Goal: Information Seeking & Learning: Learn about a topic

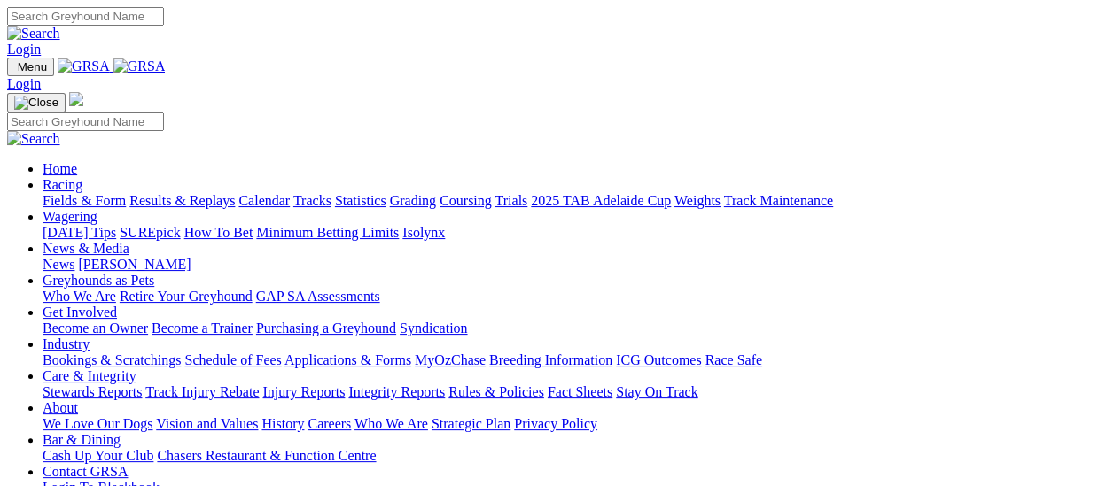
click at [195, 193] on link "Results & Replays" at bounding box center [181, 200] width 105 height 15
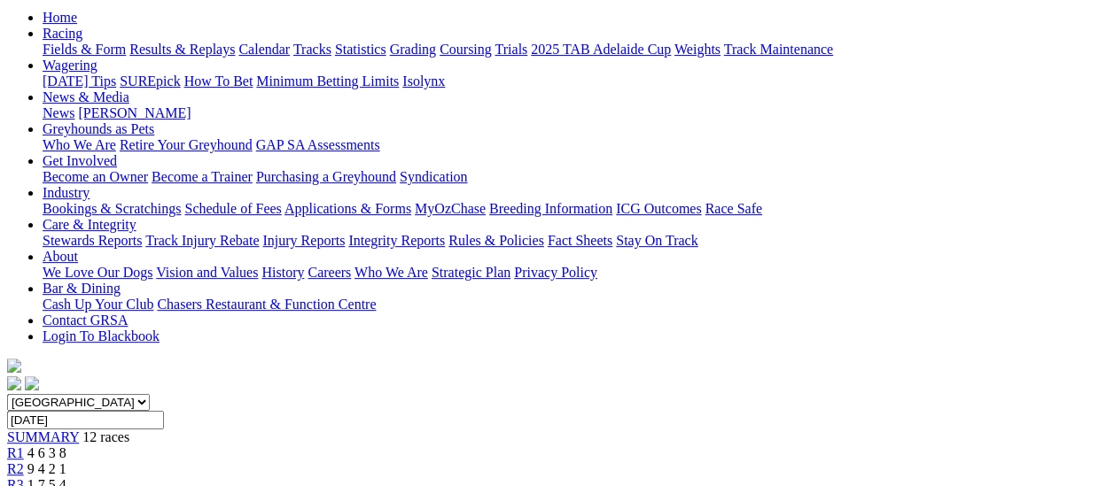
scroll to position [89, 0]
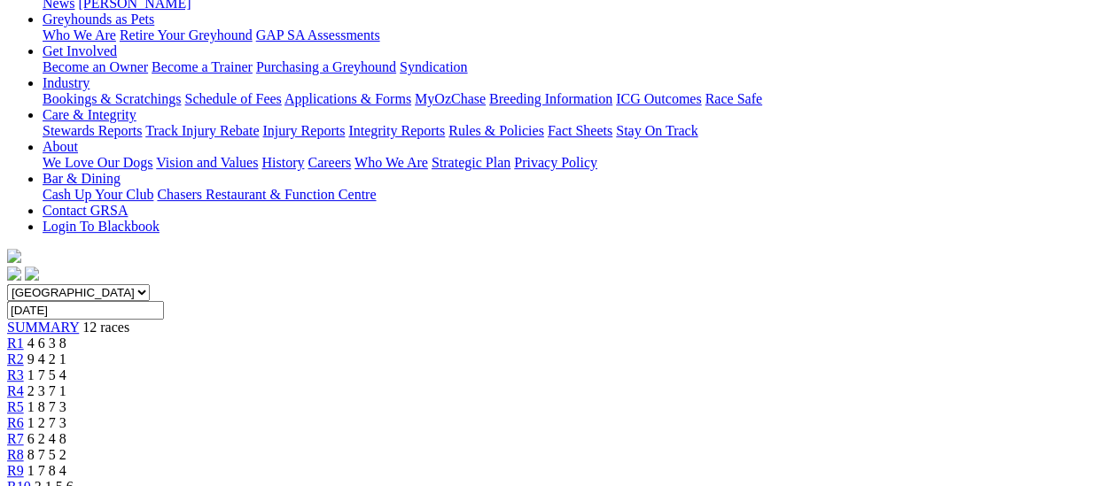
scroll to position [266, 0]
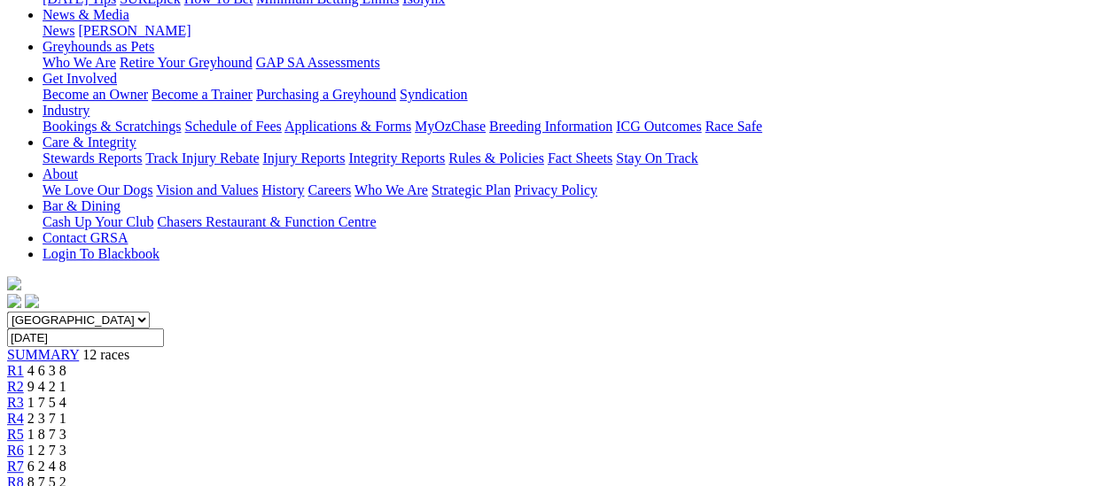
click at [24, 395] on span "R3" at bounding box center [15, 402] width 17 height 15
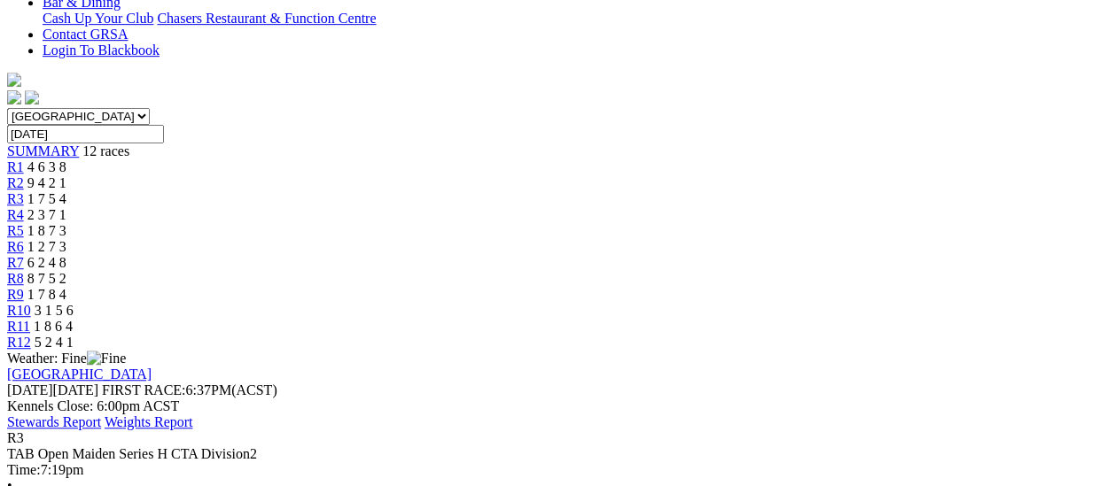
scroll to position [443, 0]
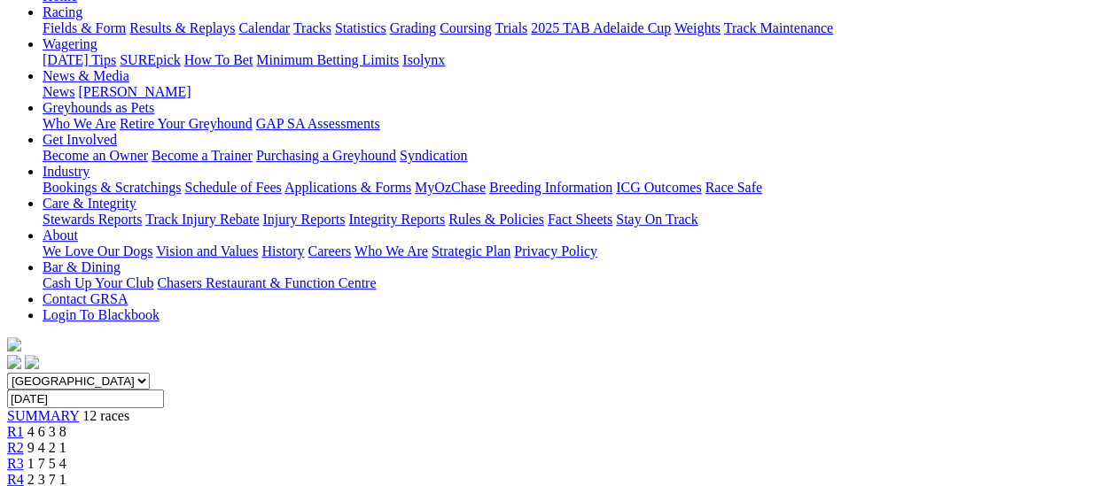
scroll to position [177, 0]
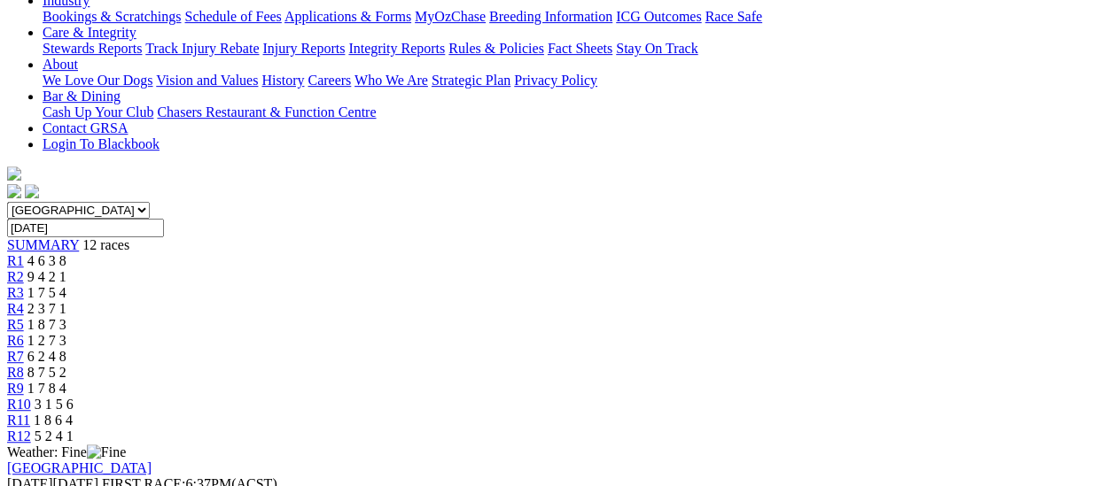
scroll to position [354, 0]
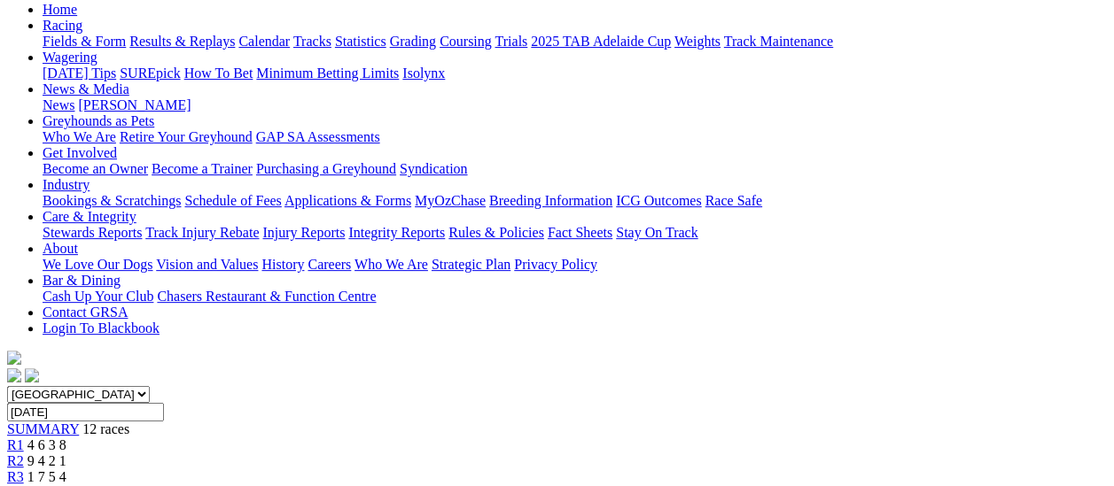
scroll to position [177, 0]
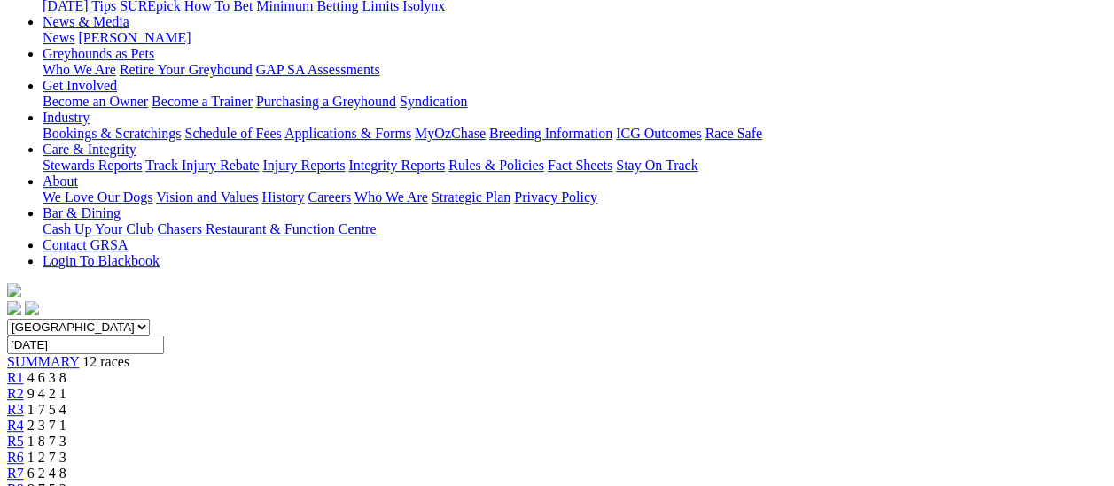
scroll to position [89, 0]
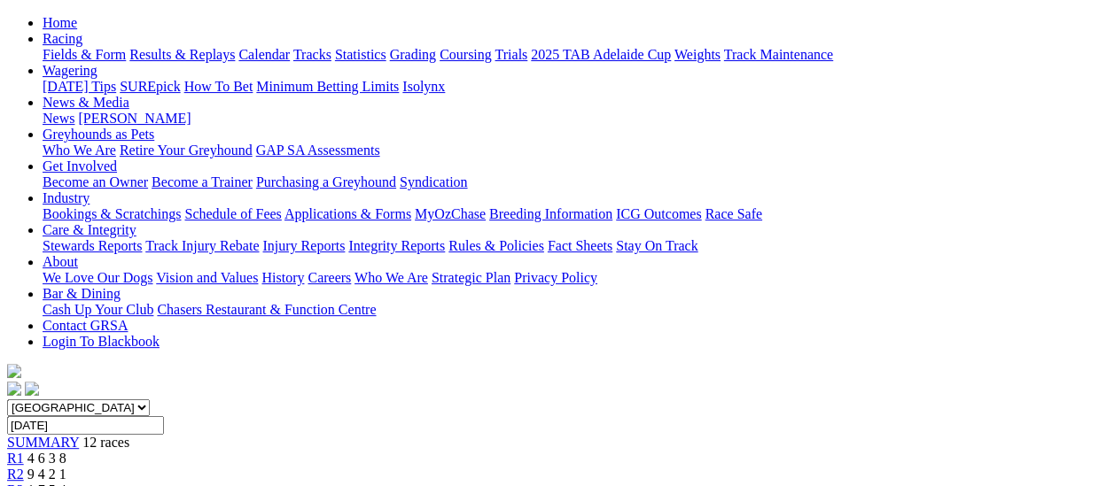
scroll to position [177, 0]
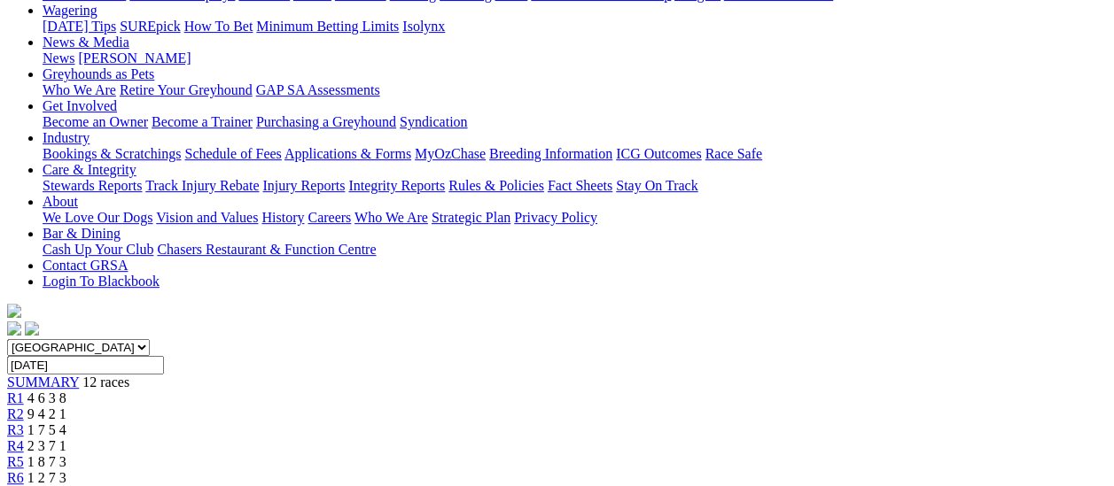
scroll to position [177, 0]
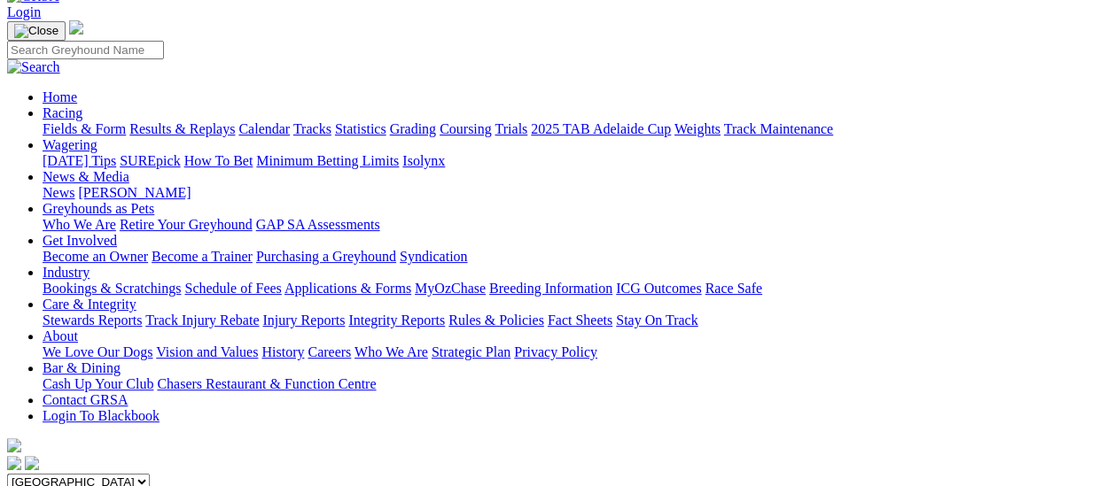
scroll to position [89, 0]
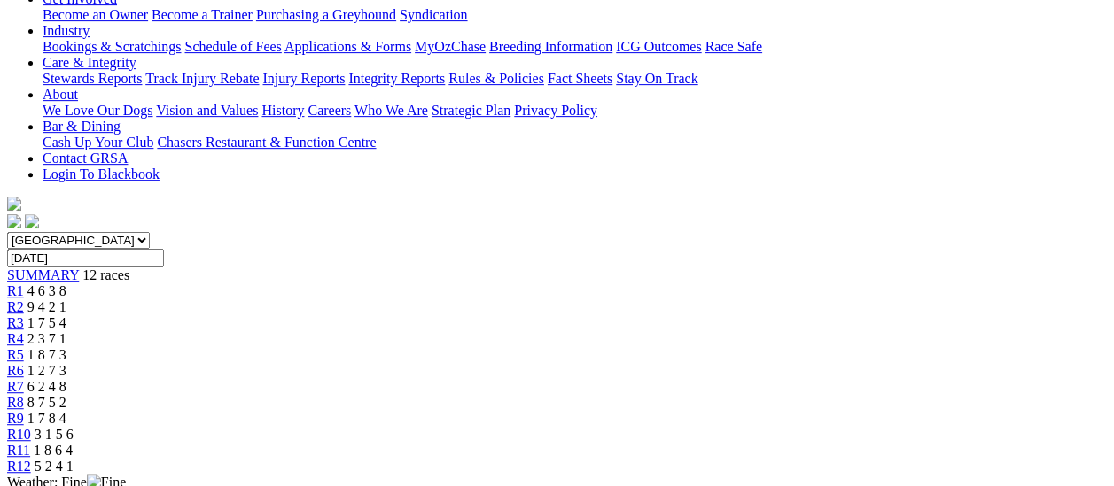
scroll to position [177, 0]
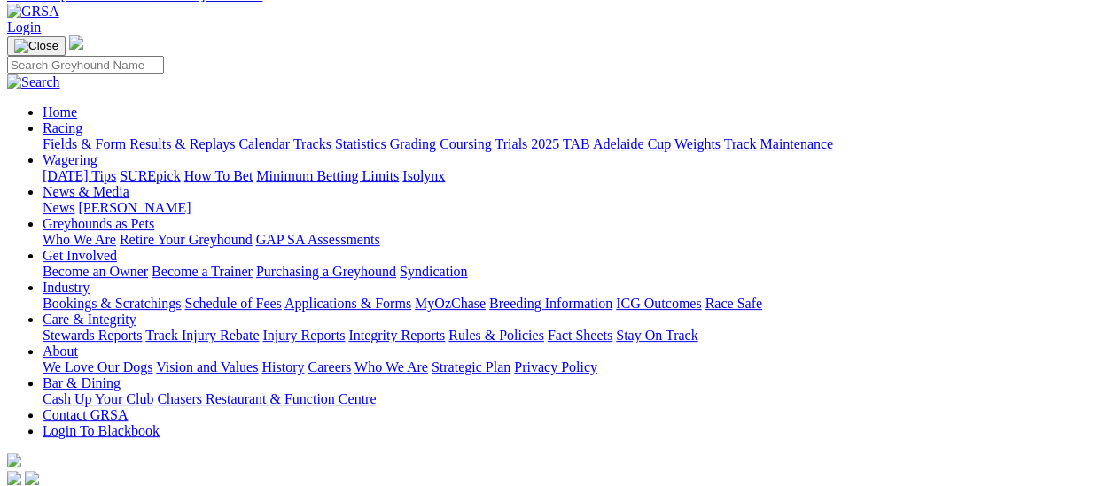
scroll to position [89, 0]
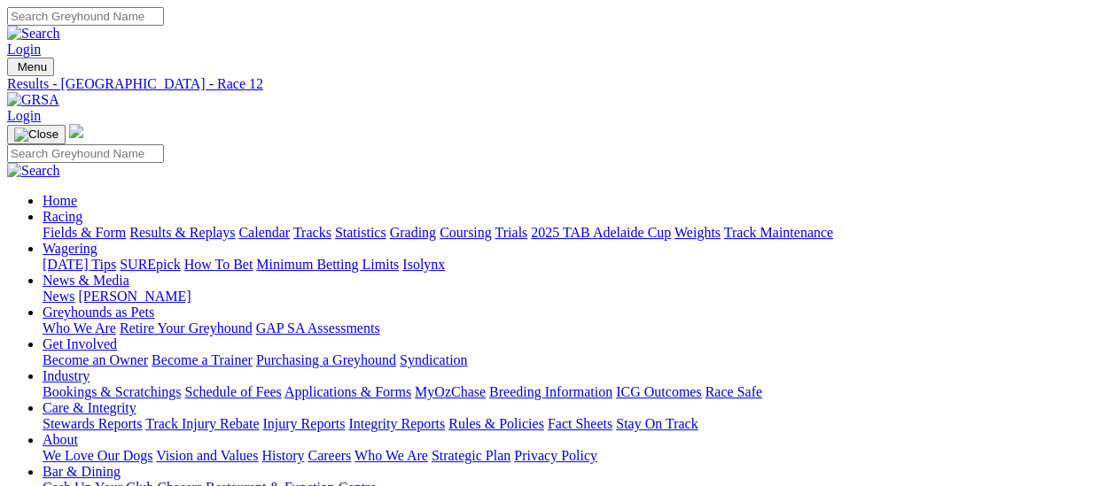
click at [50, 225] on link "Fields & Form" at bounding box center [84, 232] width 83 height 15
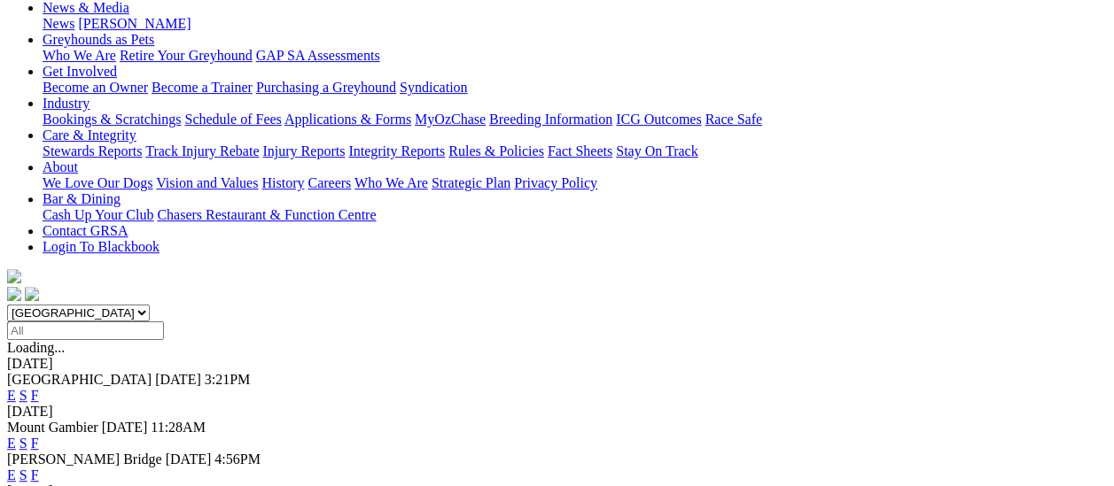
scroll to position [266, 0]
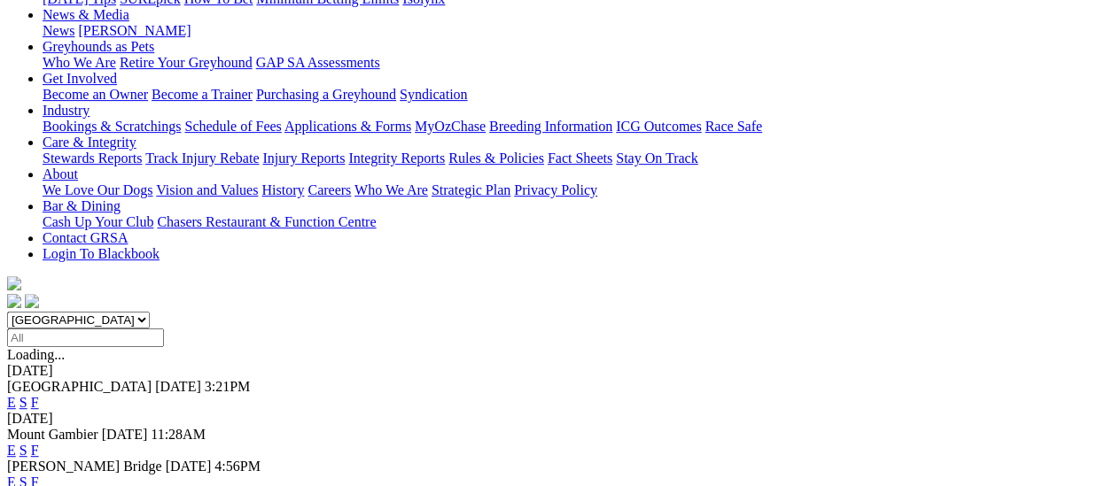
click at [39, 395] on link "F" at bounding box center [35, 402] width 8 height 15
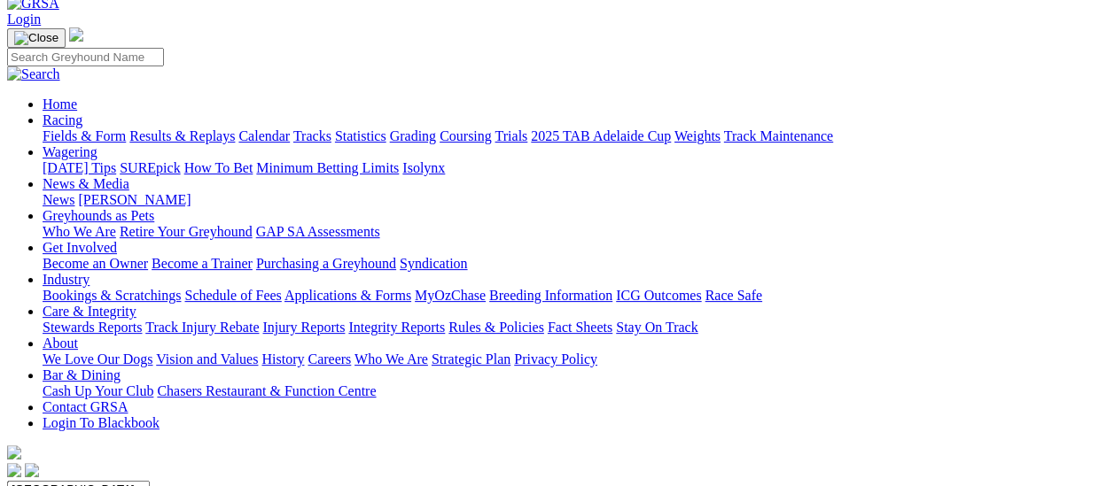
scroll to position [89, 0]
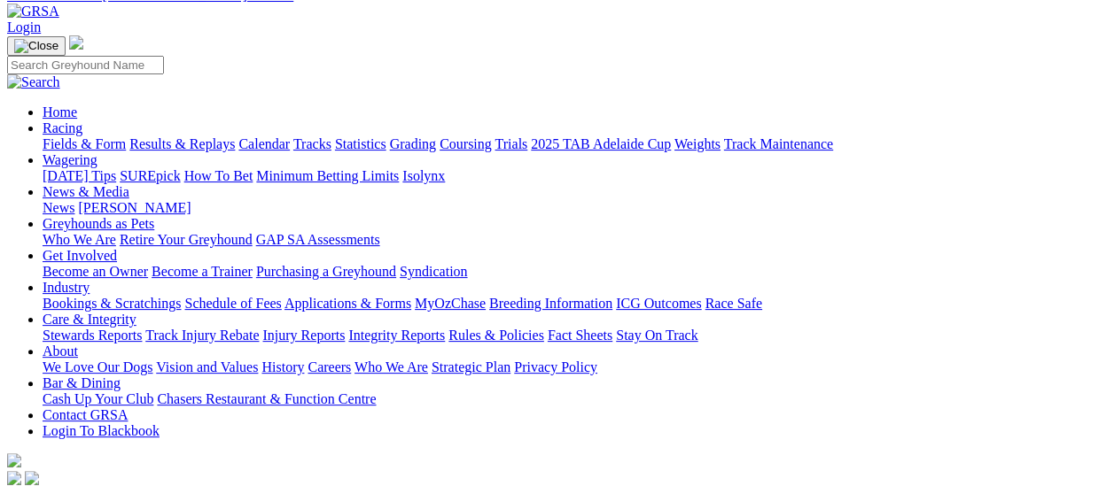
click at [46, 136] on link "Fields & Form" at bounding box center [84, 143] width 83 height 15
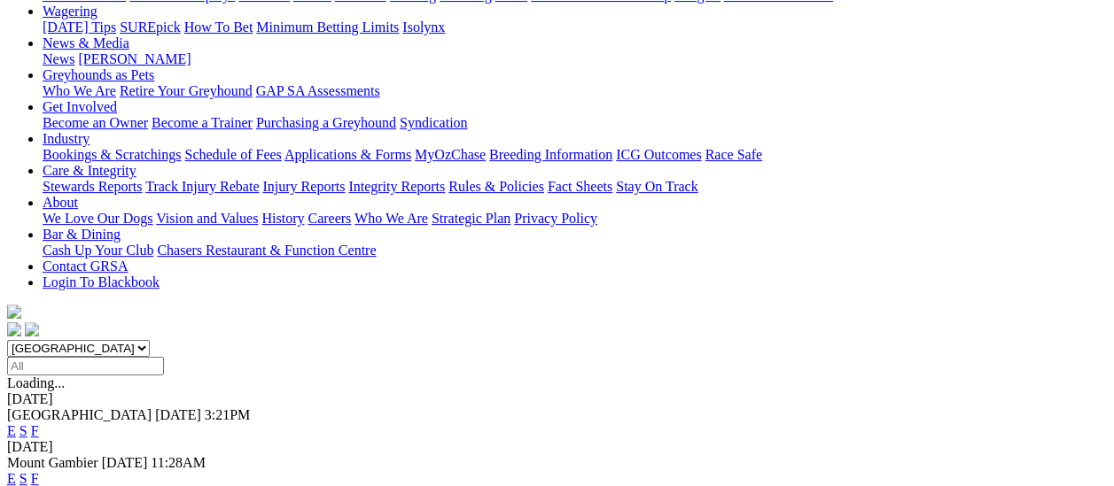
scroll to position [354, 0]
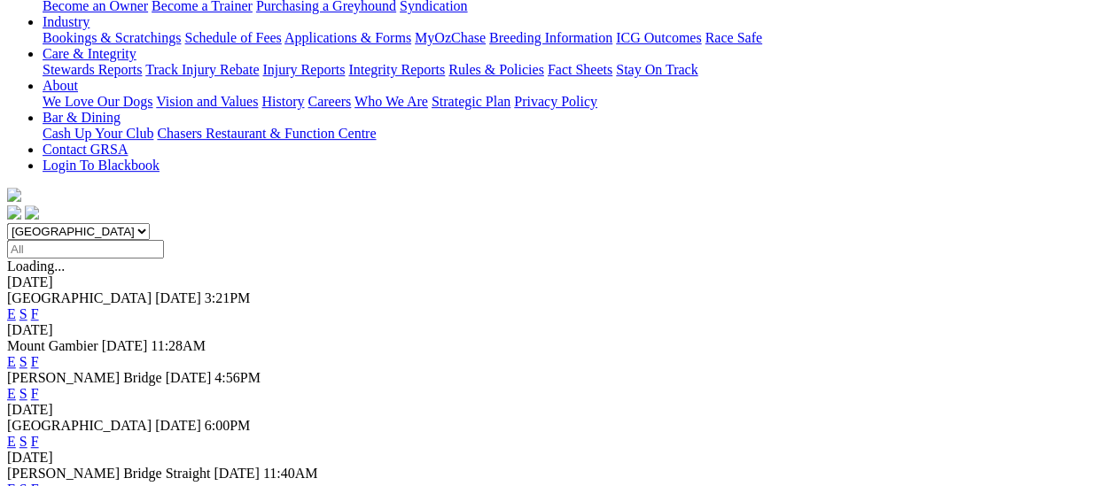
click at [39, 386] on link "F" at bounding box center [35, 393] width 8 height 15
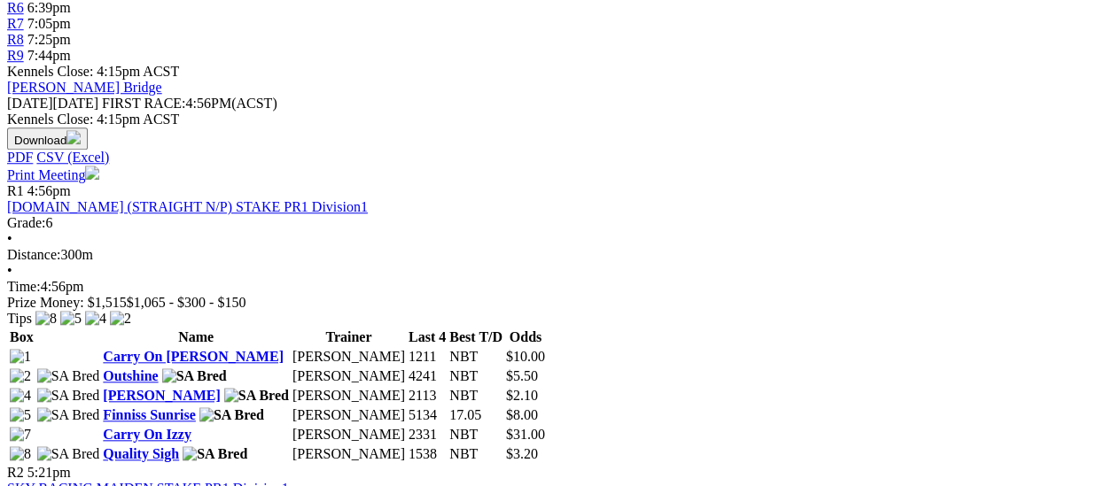
scroll to position [354, 0]
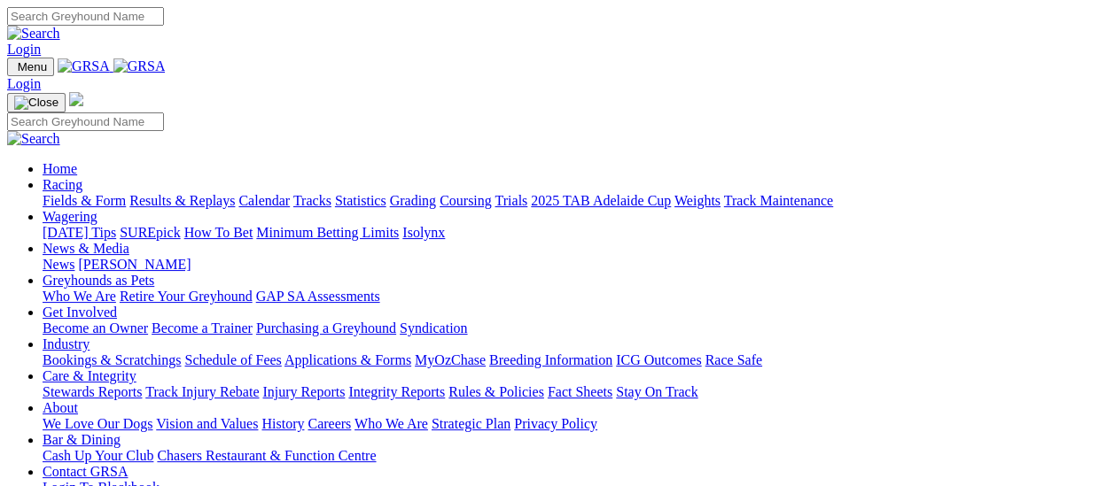
click at [445, 384] on link "Integrity Reports" at bounding box center [396, 391] width 97 height 15
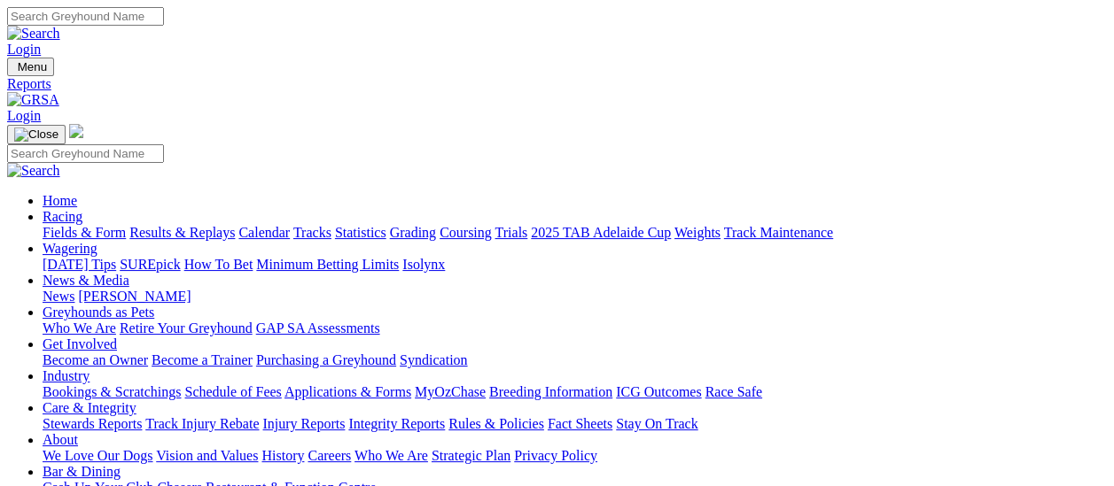
click at [74, 289] on link "News" at bounding box center [59, 296] width 32 height 15
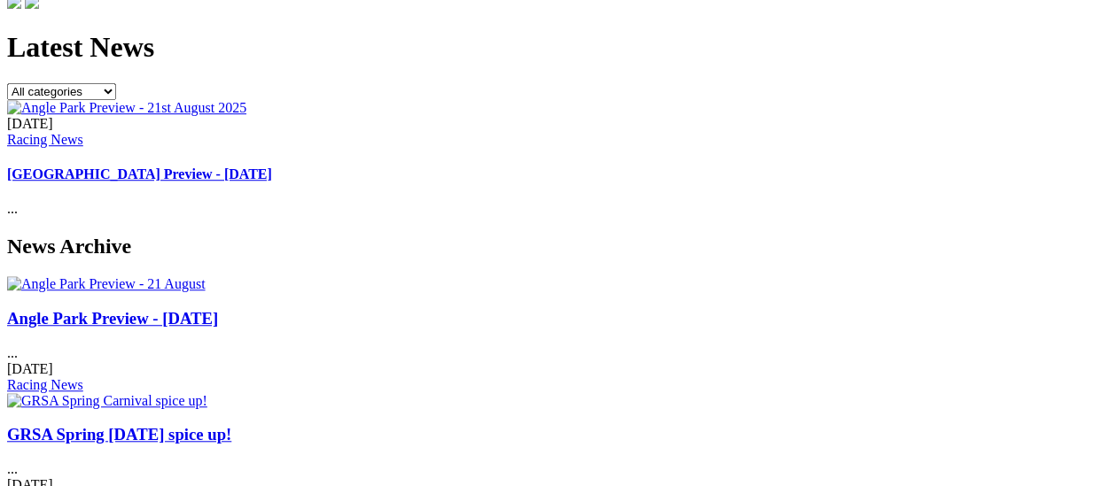
scroll to position [532, 0]
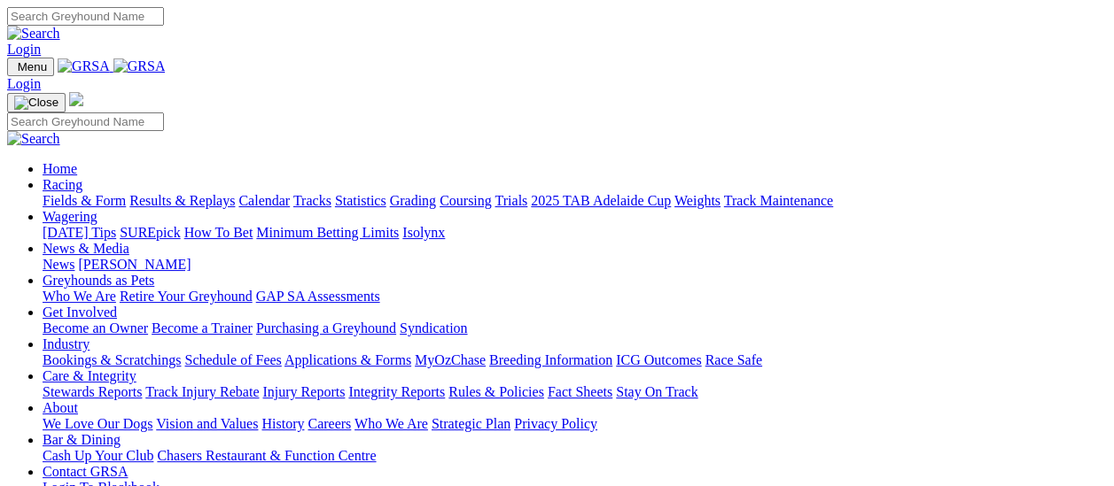
click at [89, 193] on link "Fields & Form" at bounding box center [84, 200] width 83 height 15
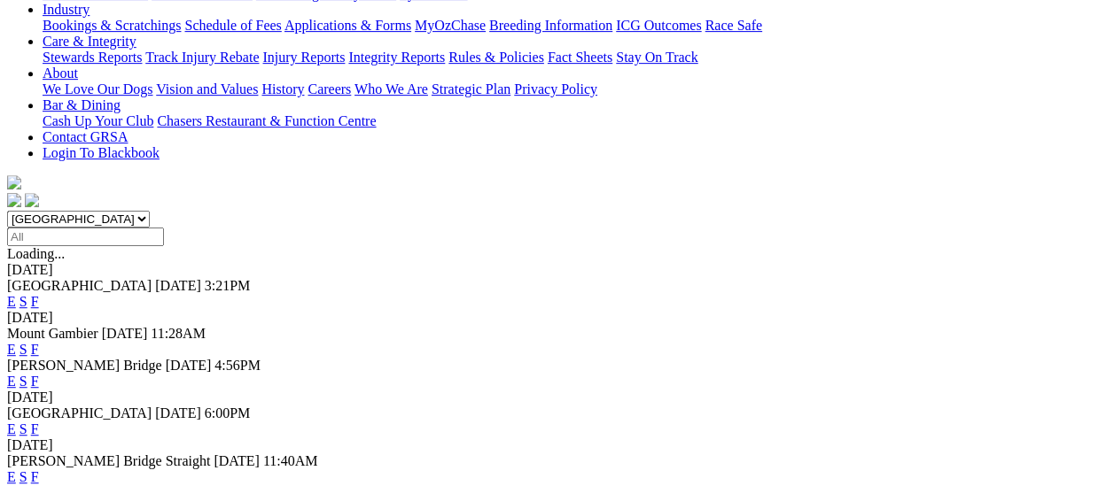
scroll to position [443, 0]
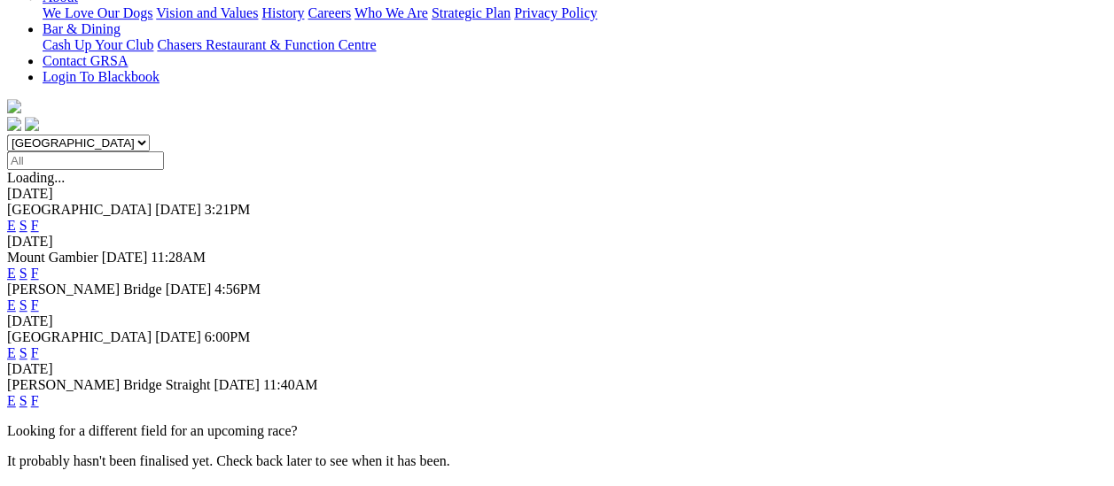
click at [39, 393] on link "F" at bounding box center [35, 400] width 8 height 15
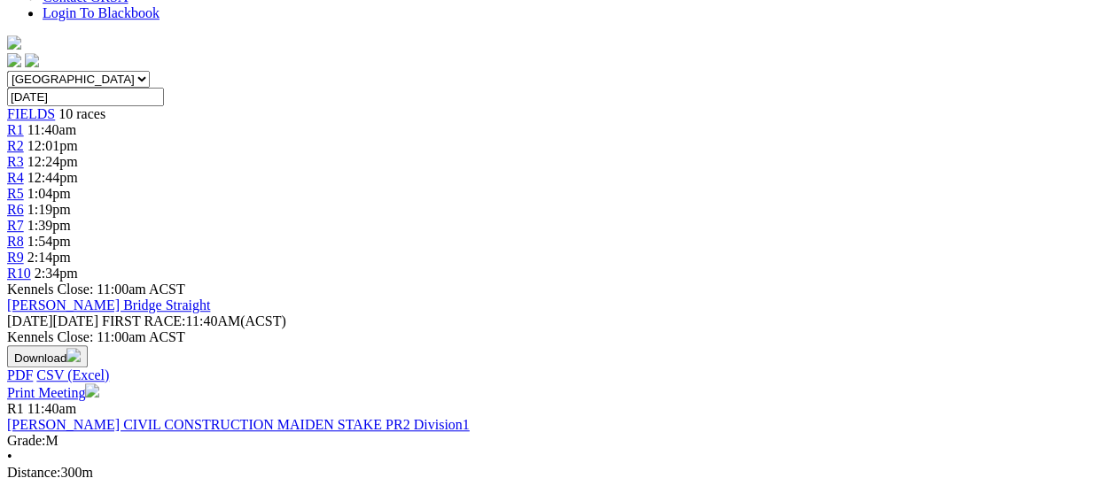
scroll to position [443, 0]
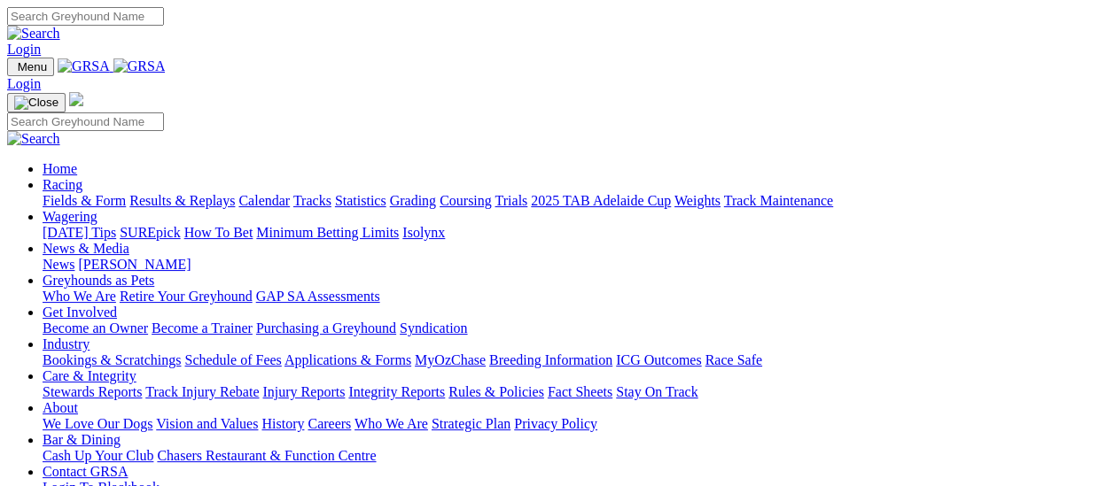
click at [97, 193] on link "Fields & Form" at bounding box center [84, 200] width 83 height 15
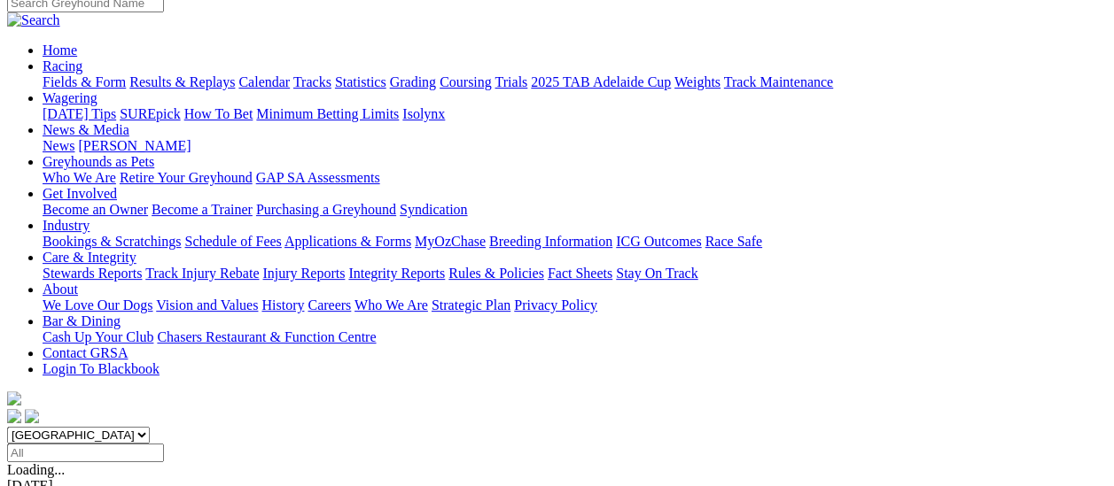
scroll to position [177, 0]
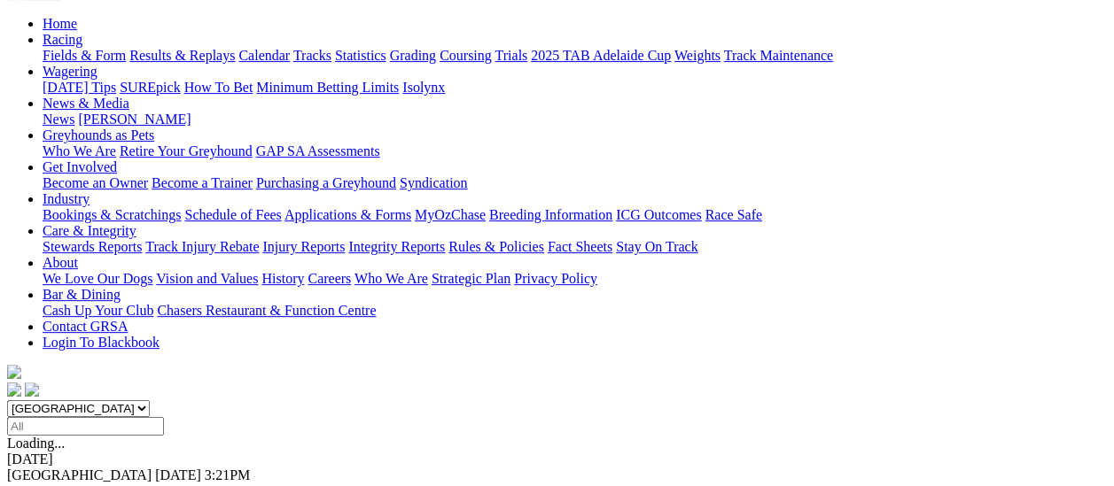
click at [39, 484] on link "F" at bounding box center [35, 491] width 8 height 15
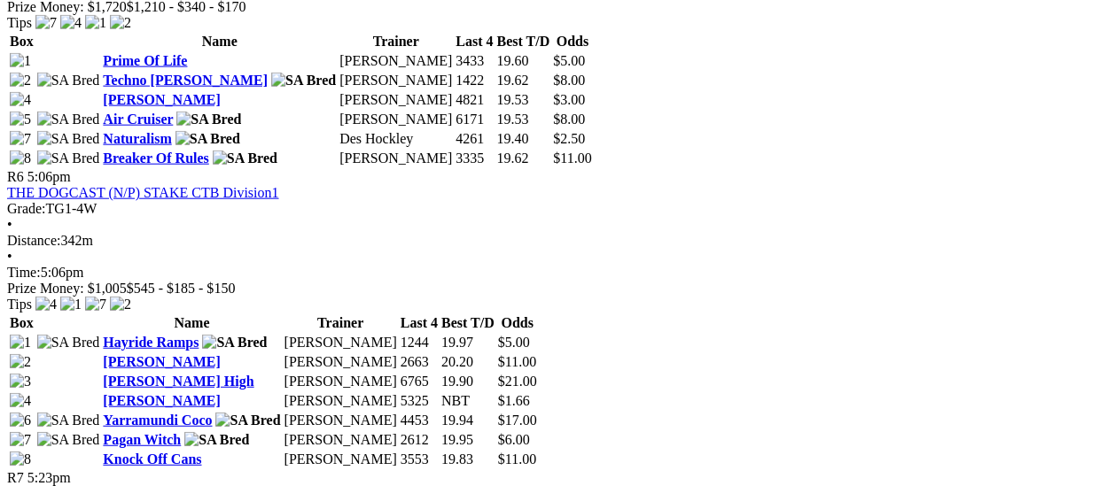
scroll to position [2126, 0]
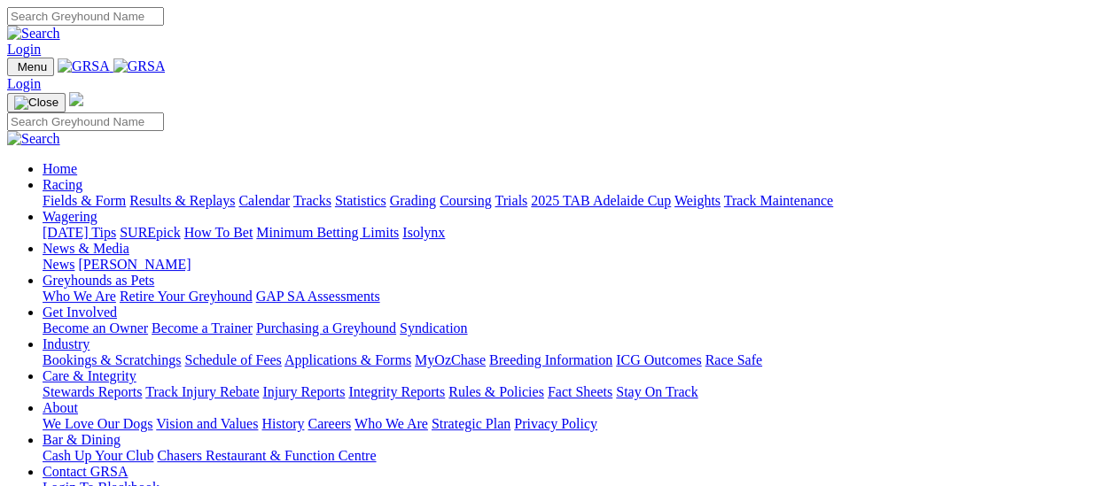
click at [99, 193] on link "Fields & Form" at bounding box center [84, 200] width 83 height 15
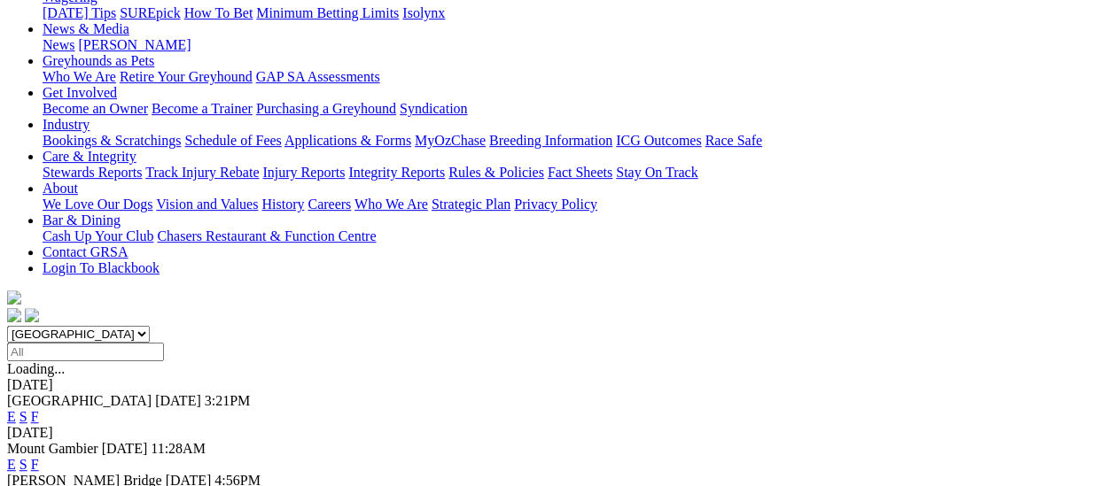
scroll to position [177, 0]
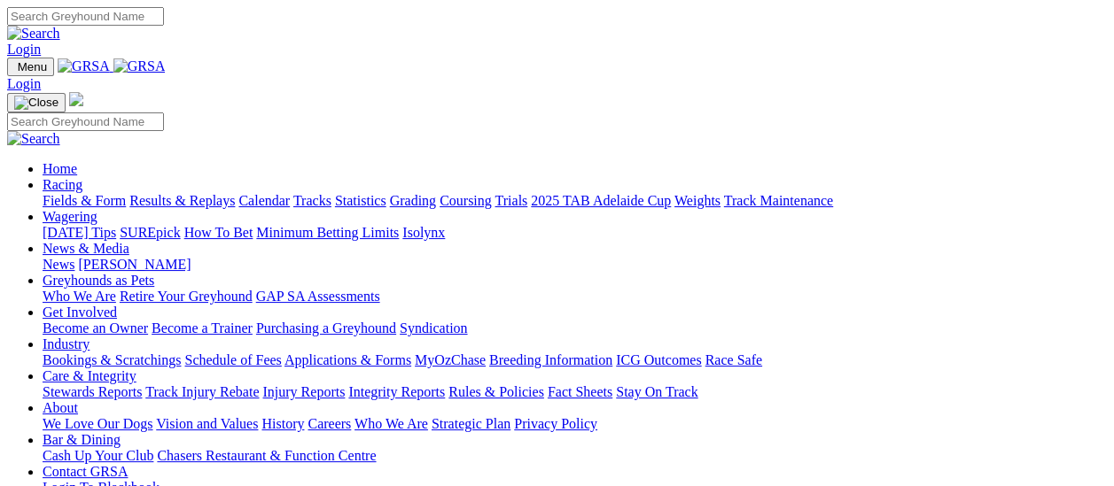
click at [93, 193] on link "Fields & Form" at bounding box center [84, 200] width 83 height 15
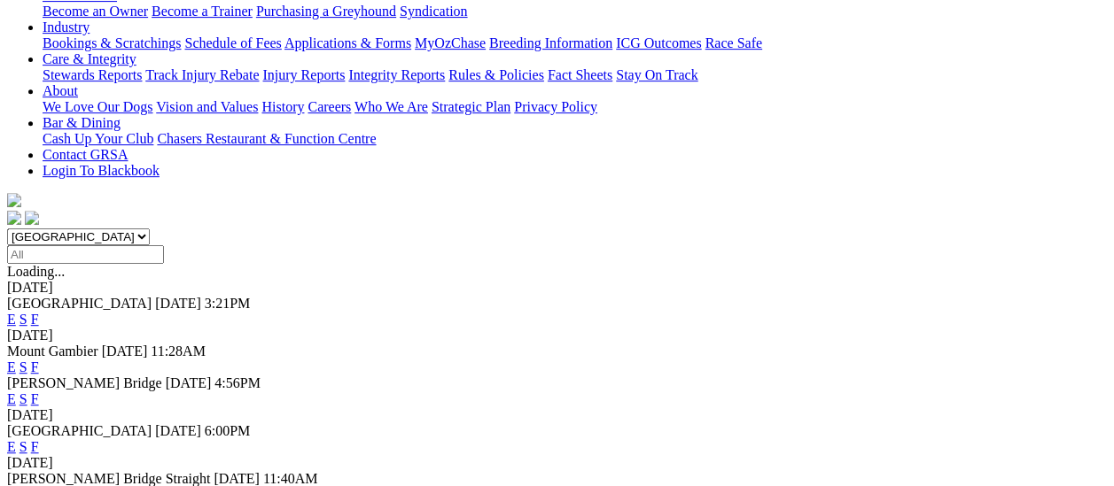
scroll to position [354, 0]
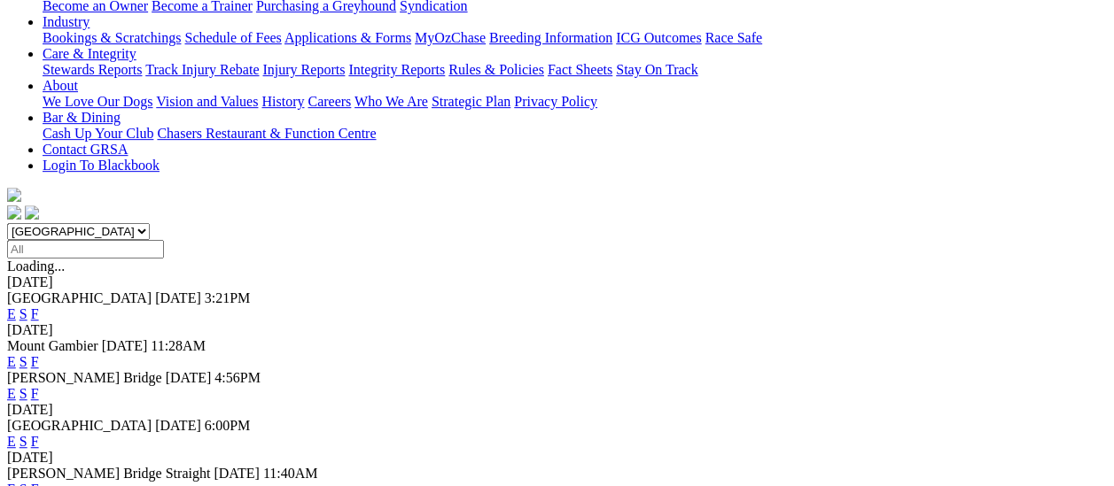
click at [39, 386] on link "F" at bounding box center [35, 393] width 8 height 15
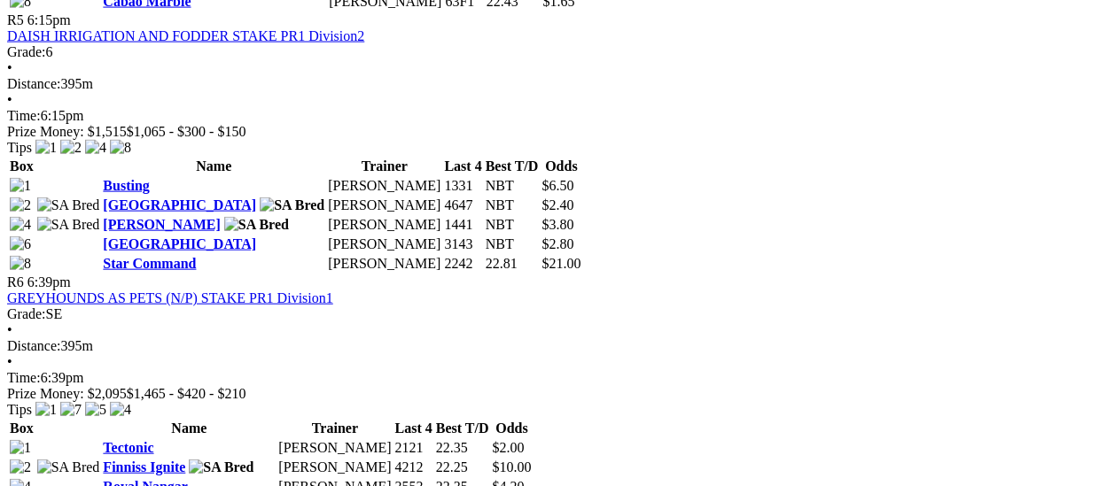
scroll to position [1949, 0]
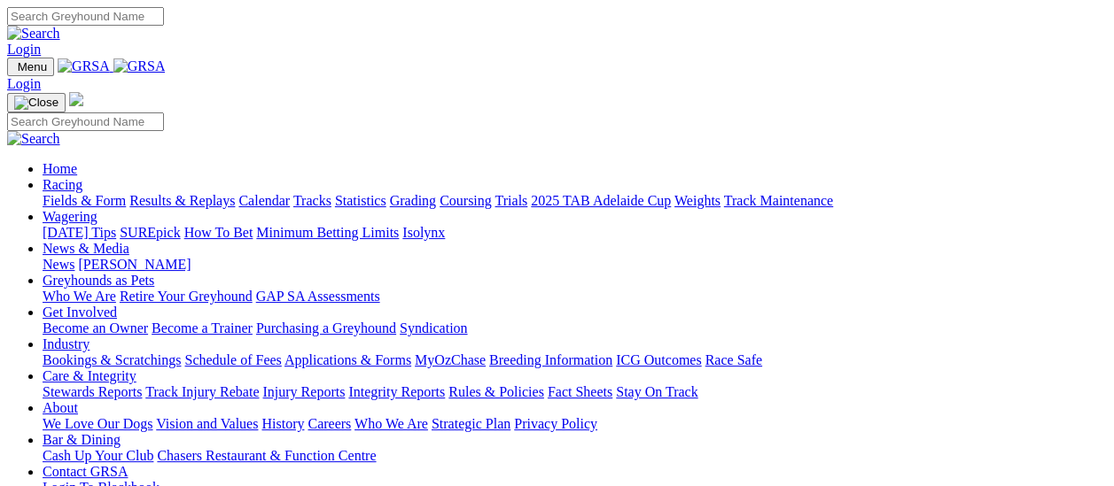
click at [100, 193] on link "Fields & Form" at bounding box center [84, 200] width 83 height 15
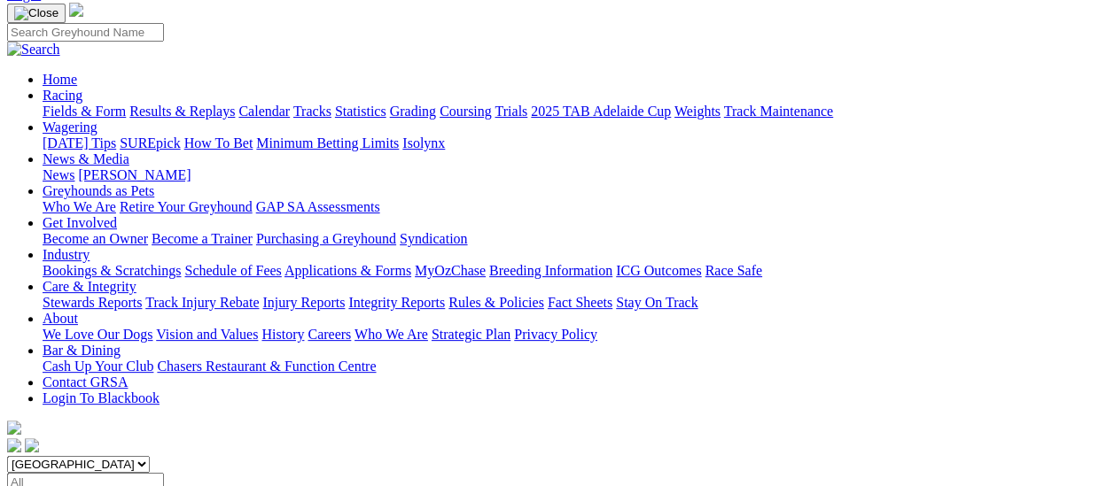
scroll to position [89, 0]
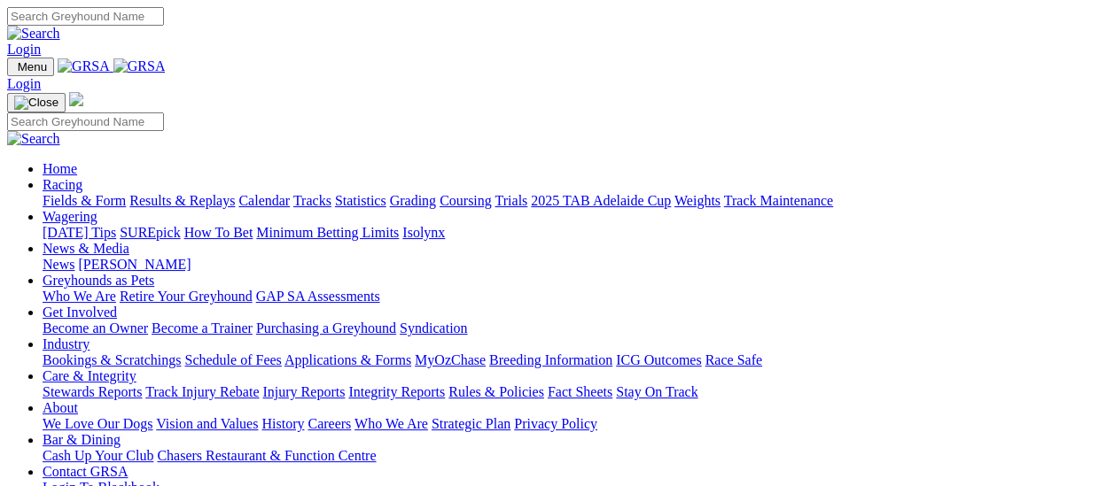
click at [96, 193] on link "Fields & Form" at bounding box center [84, 200] width 83 height 15
click at [103, 193] on link "Fields & Form" at bounding box center [84, 200] width 83 height 15
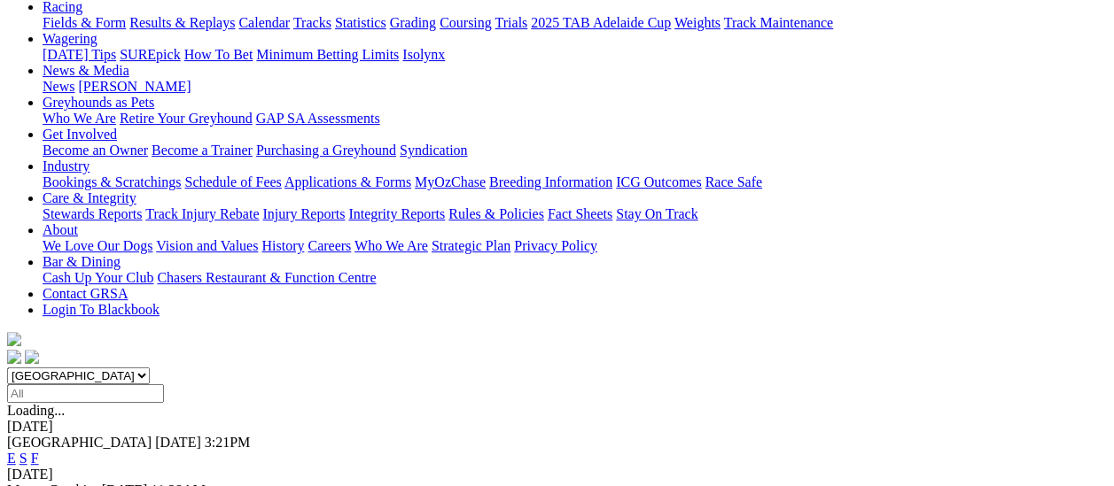
scroll to position [177, 0]
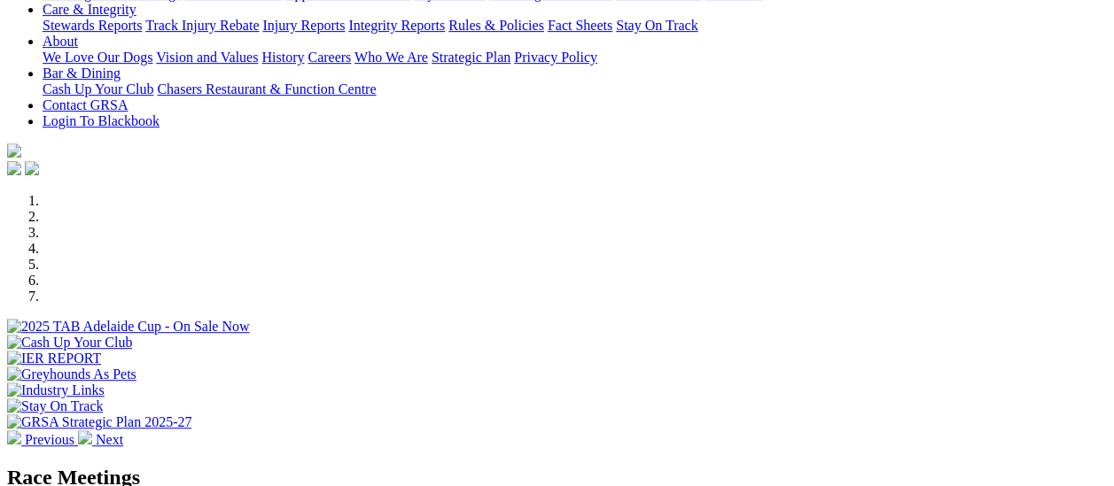
scroll to position [354, 0]
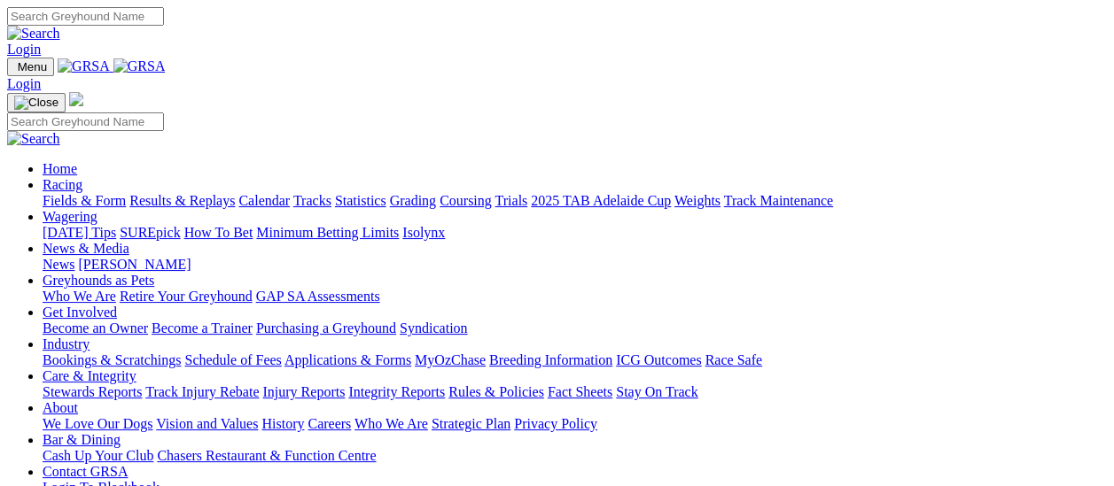
click at [49, 193] on link "Fields & Form" at bounding box center [84, 200] width 83 height 15
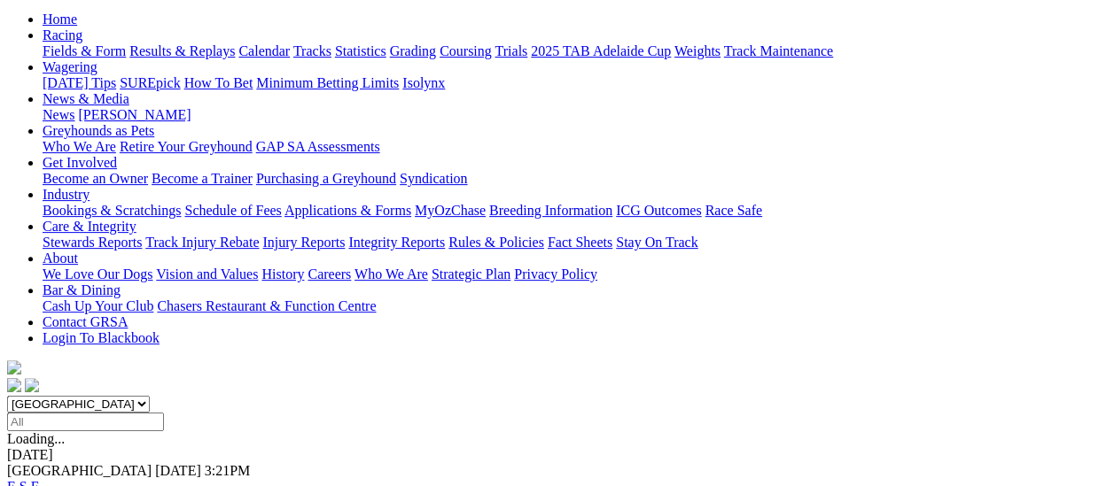
scroll to position [177, 0]
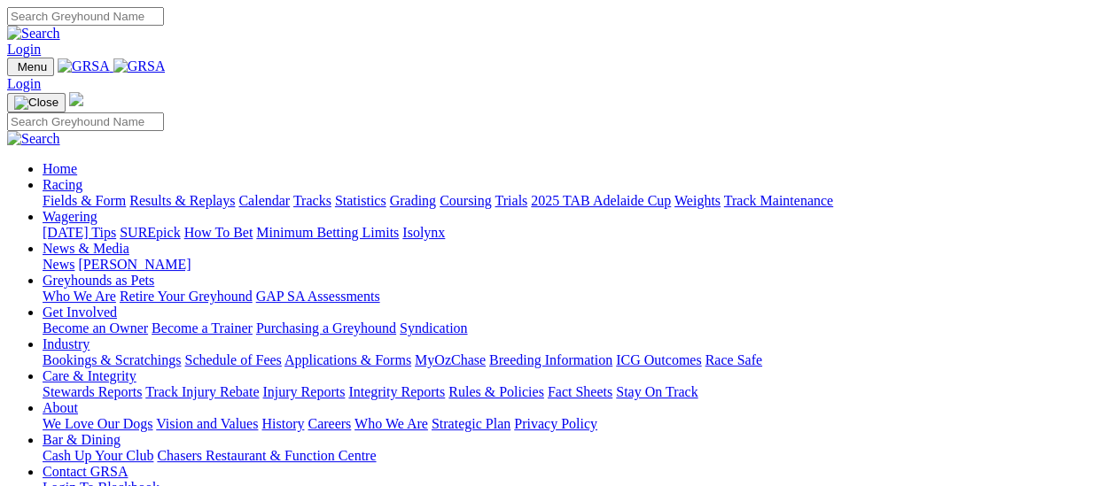
click at [101, 193] on link "Fields & Form" at bounding box center [84, 200] width 83 height 15
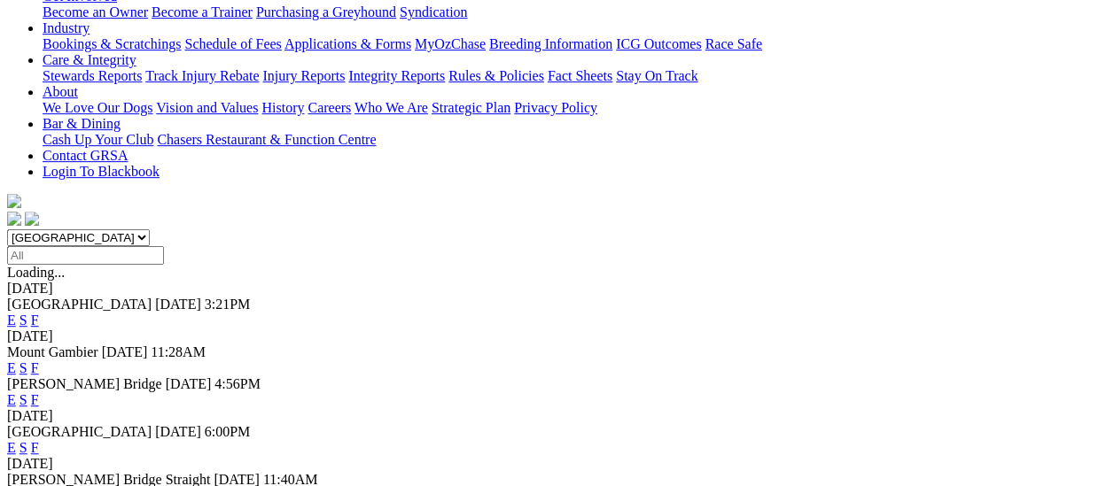
scroll to position [354, 0]
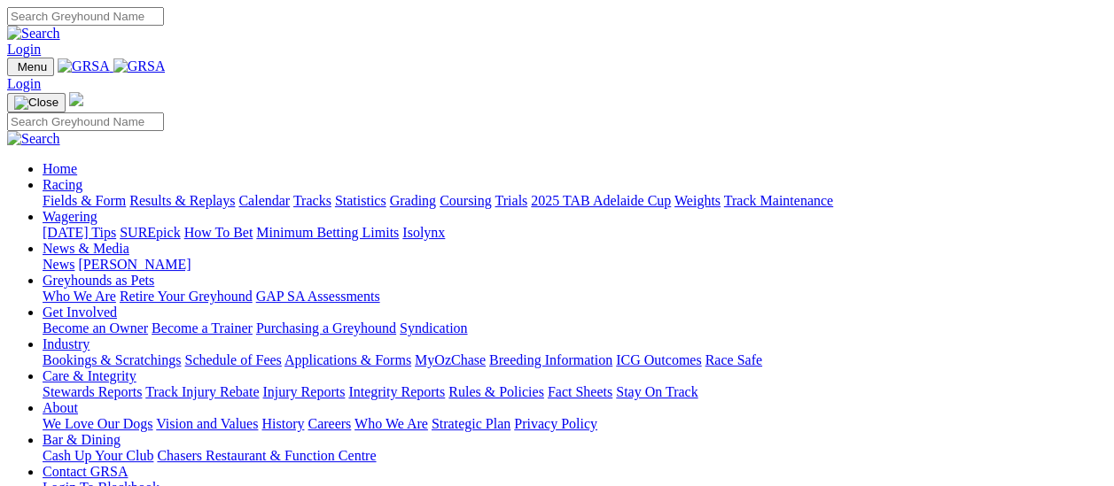
click at [87, 193] on link "Fields & Form" at bounding box center [84, 200] width 83 height 15
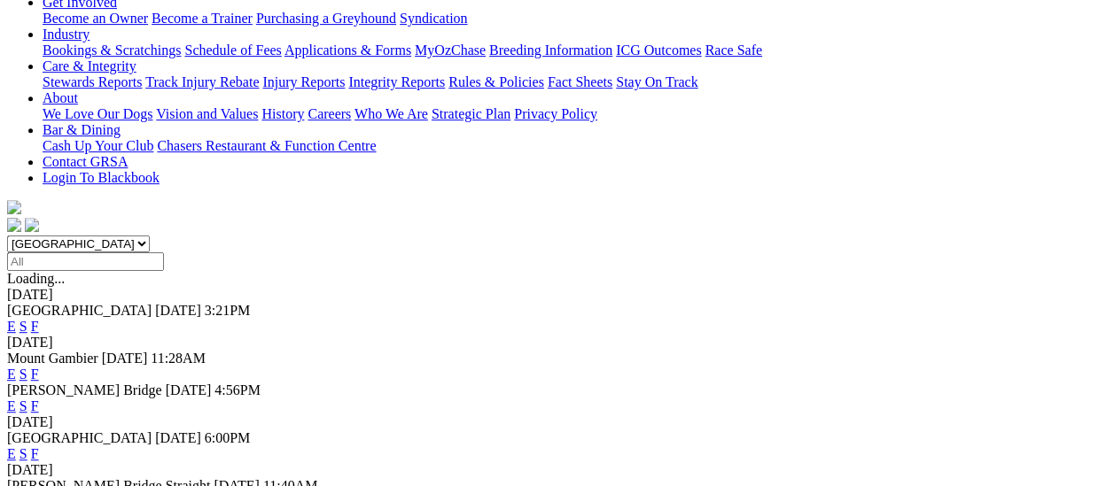
scroll to position [177, 0]
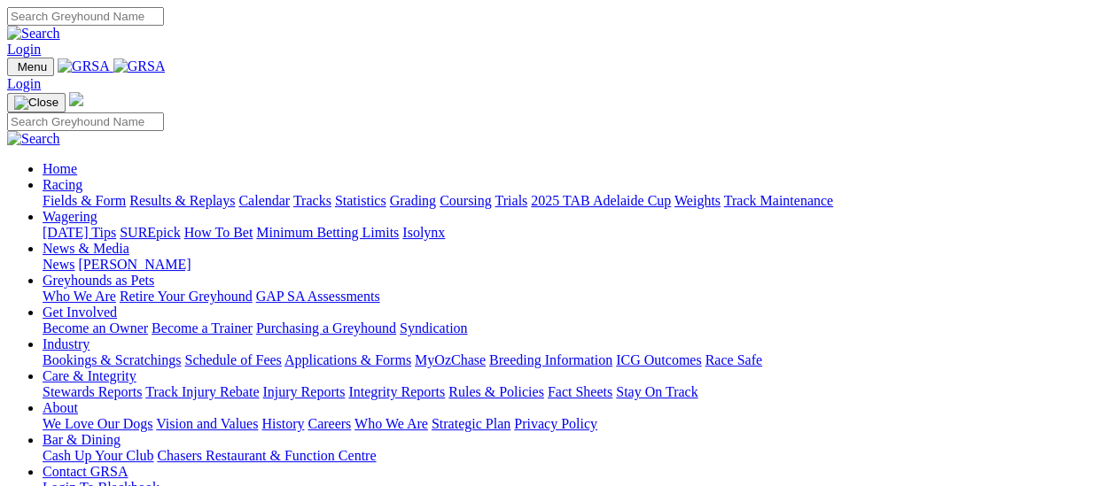
click at [90, 193] on link "Fields & Form" at bounding box center [84, 200] width 83 height 15
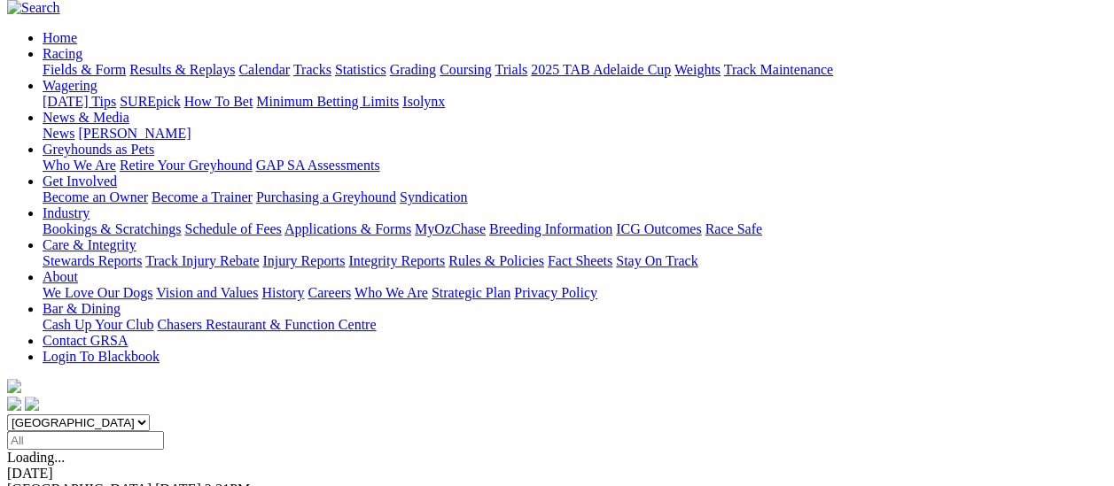
scroll to position [89, 0]
